Goal: Check status: Check status

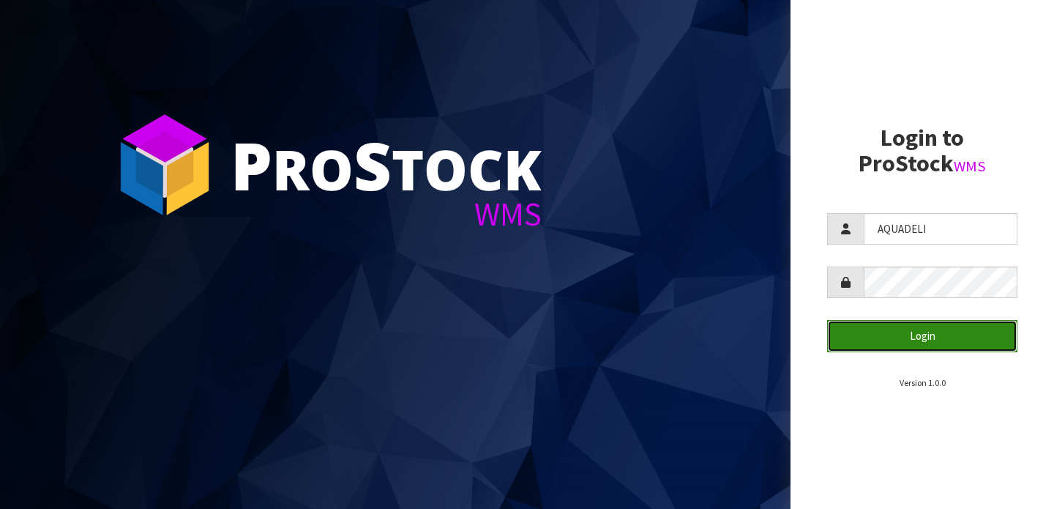
click at [931, 348] on button "Login" at bounding box center [922, 335] width 190 height 31
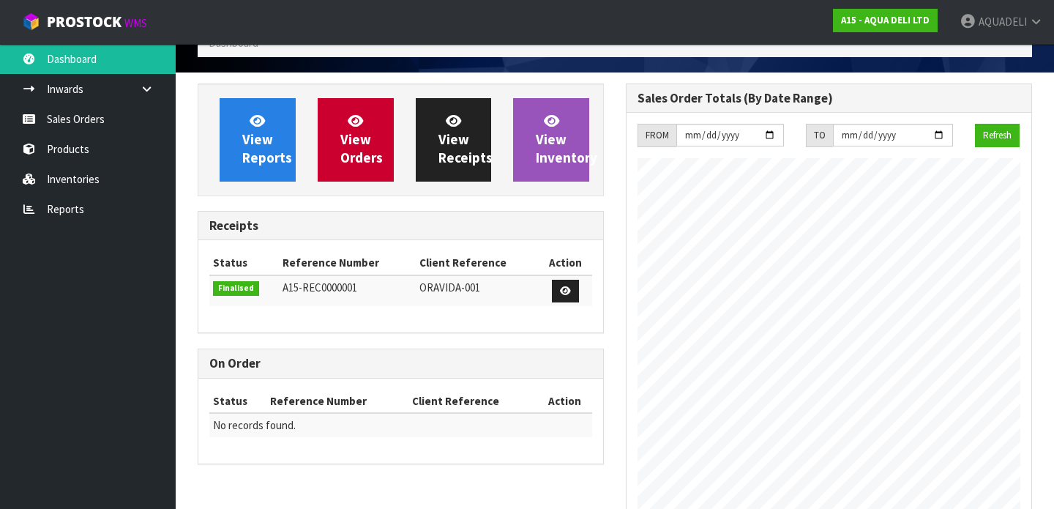
scroll to position [70, 0]
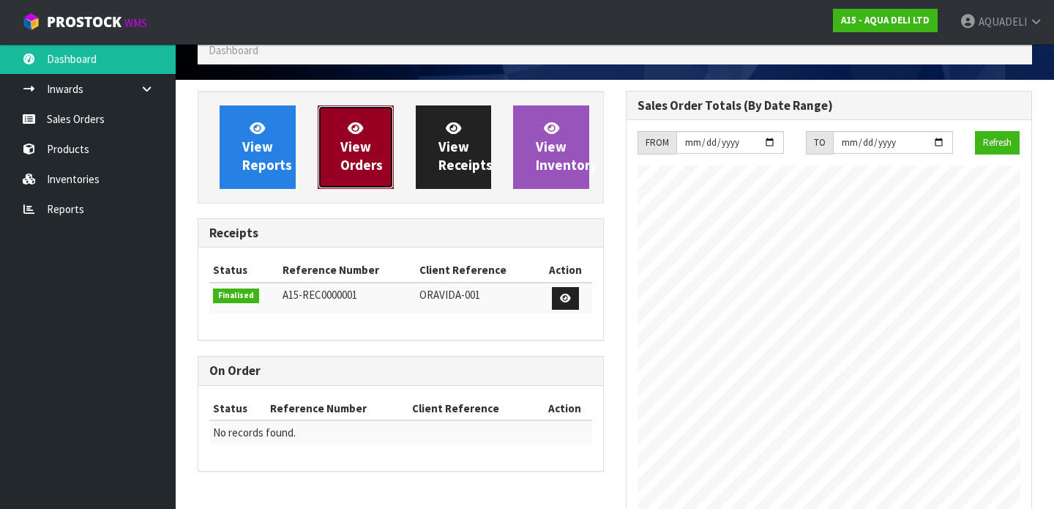
click at [353, 155] on span "View Orders" at bounding box center [361, 146] width 42 height 55
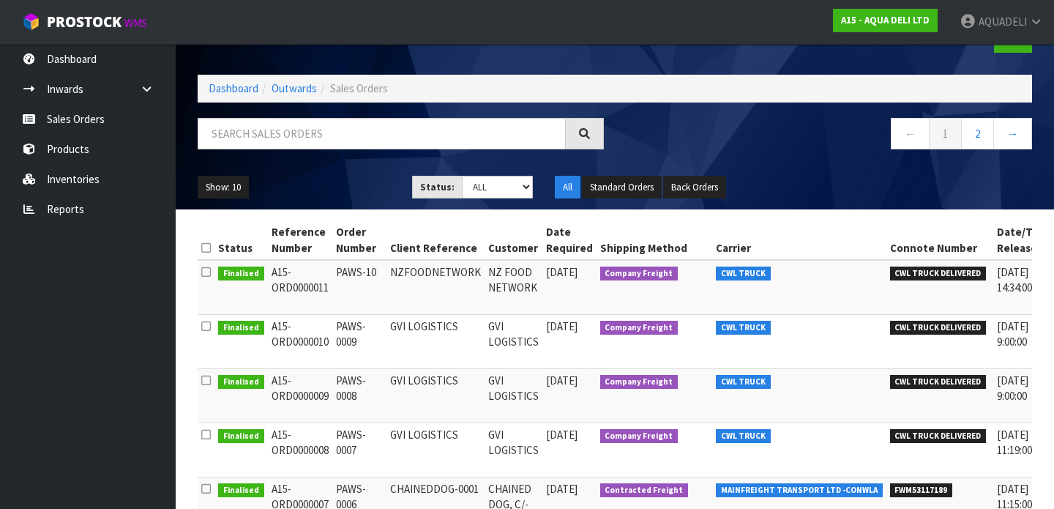
scroll to position [43, 0]
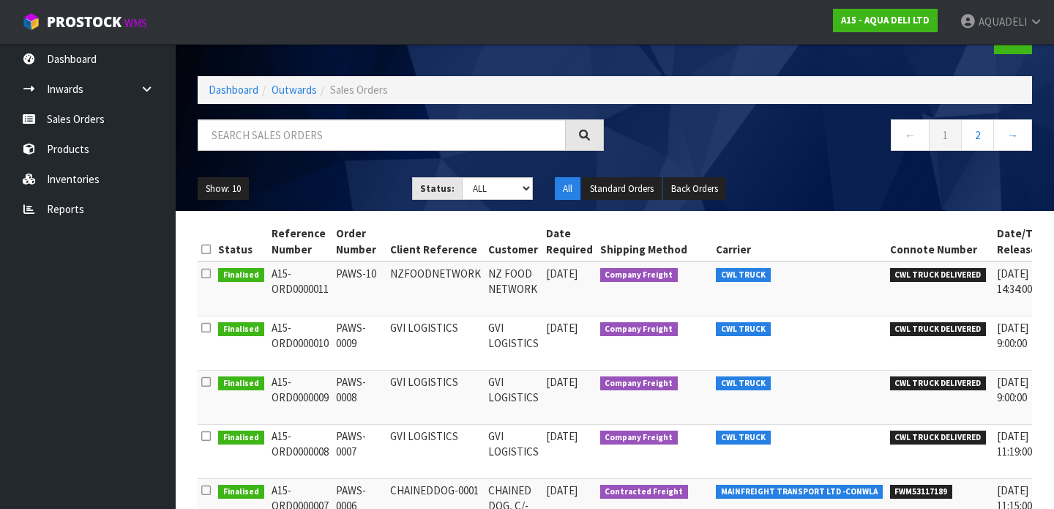
click at [206, 250] on icon at bounding box center [206, 249] width 10 height 11
click at [204, 273] on icon at bounding box center [206, 273] width 10 height 11
click at [207, 274] on icon at bounding box center [206, 273] width 10 height 11
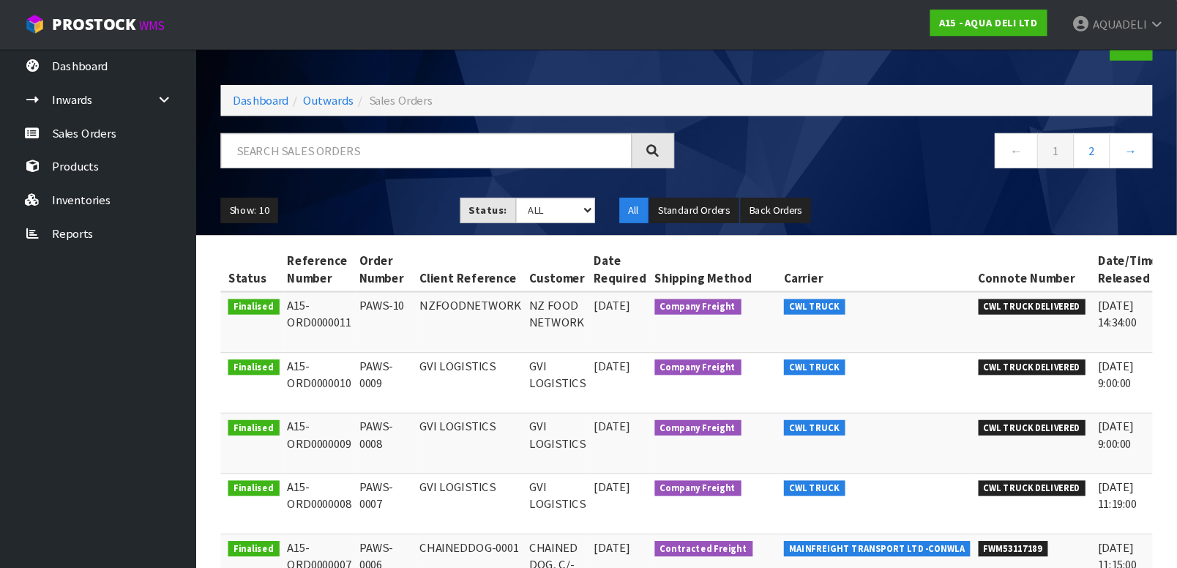
scroll to position [0, 0]
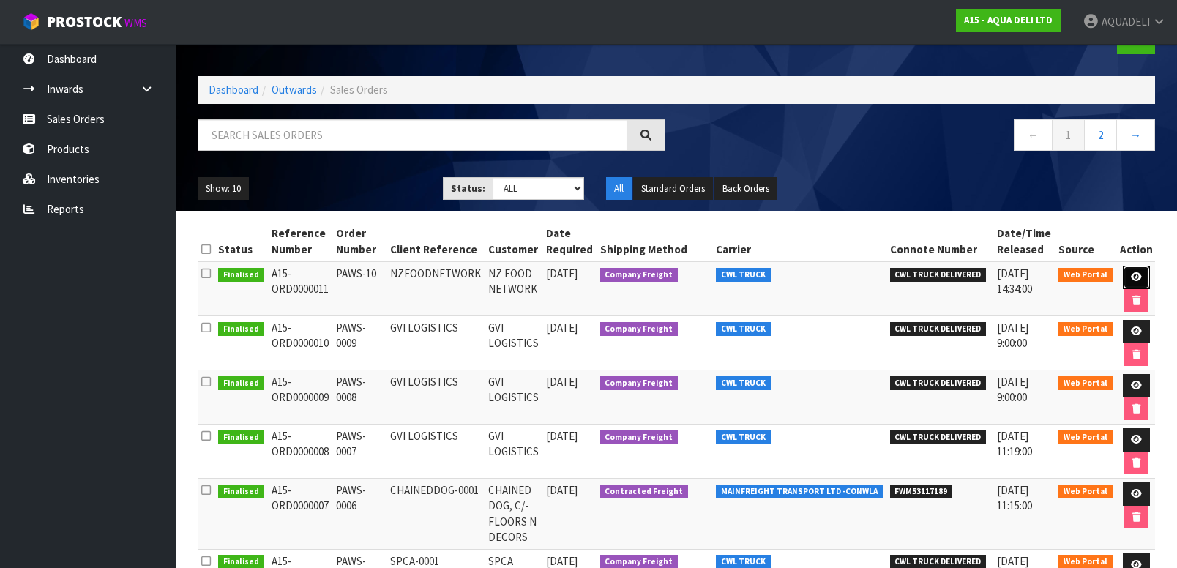
click at [1053, 273] on icon at bounding box center [1135, 277] width 11 height 10
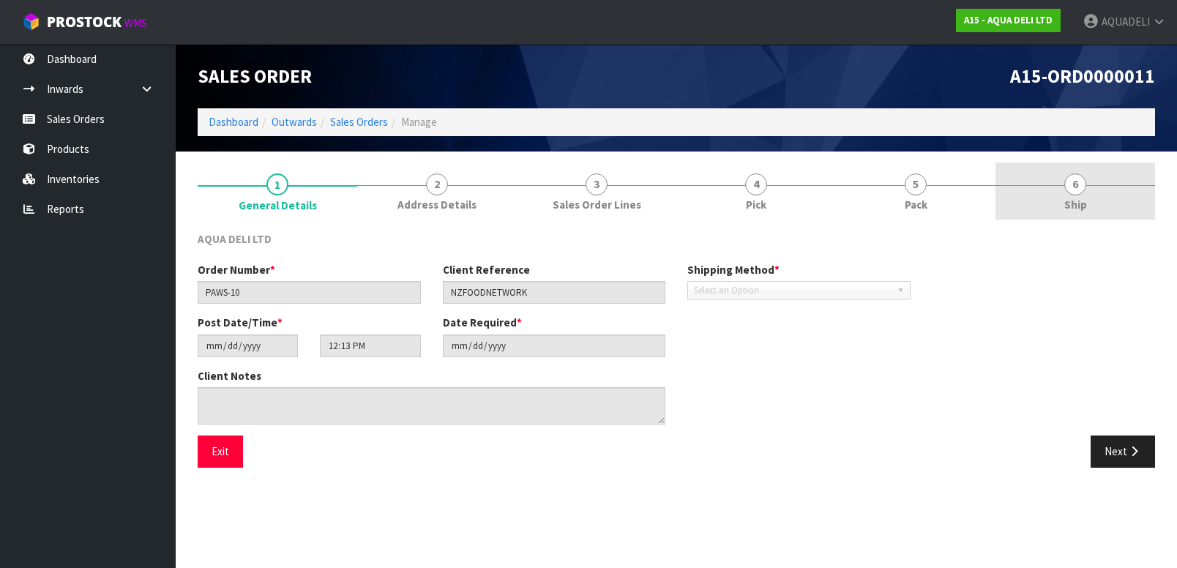
click at [1053, 184] on span "6" at bounding box center [1075, 184] width 22 height 22
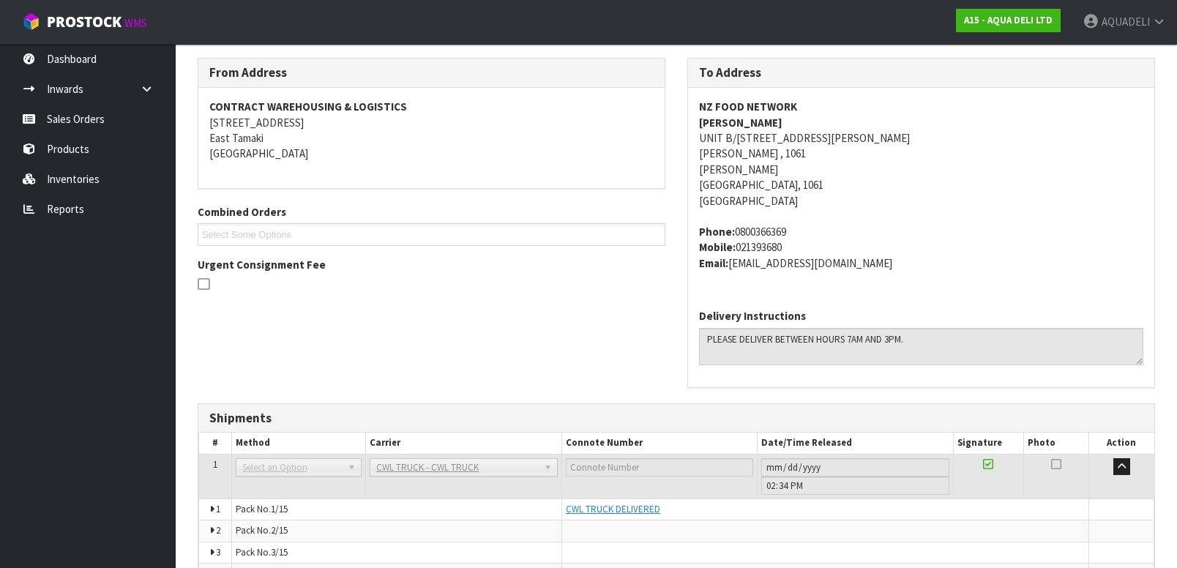
scroll to position [176, 0]
